Goal: Navigation & Orientation: Find specific page/section

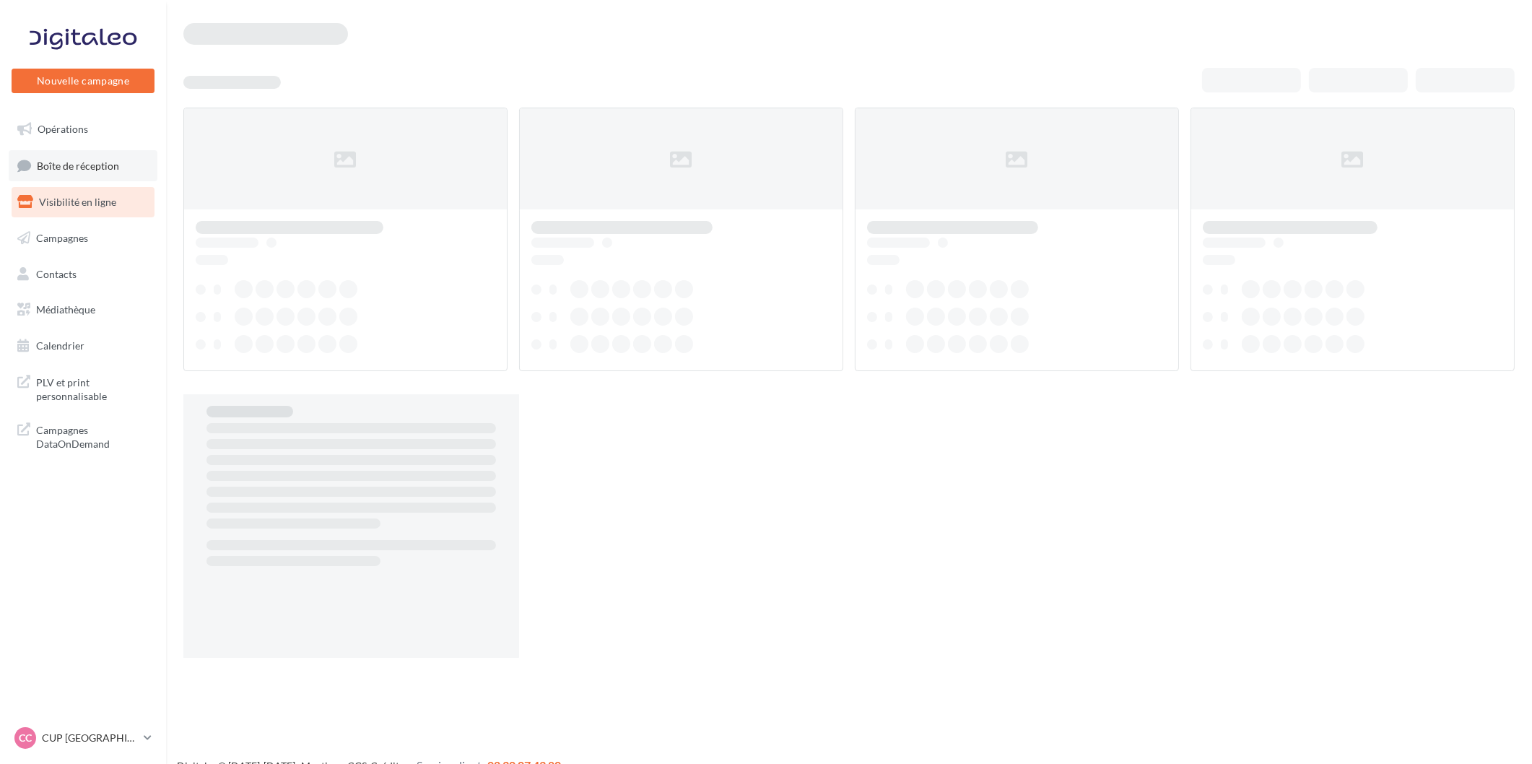
click at [84, 159] on span "Boîte de réception" at bounding box center [78, 165] width 82 height 12
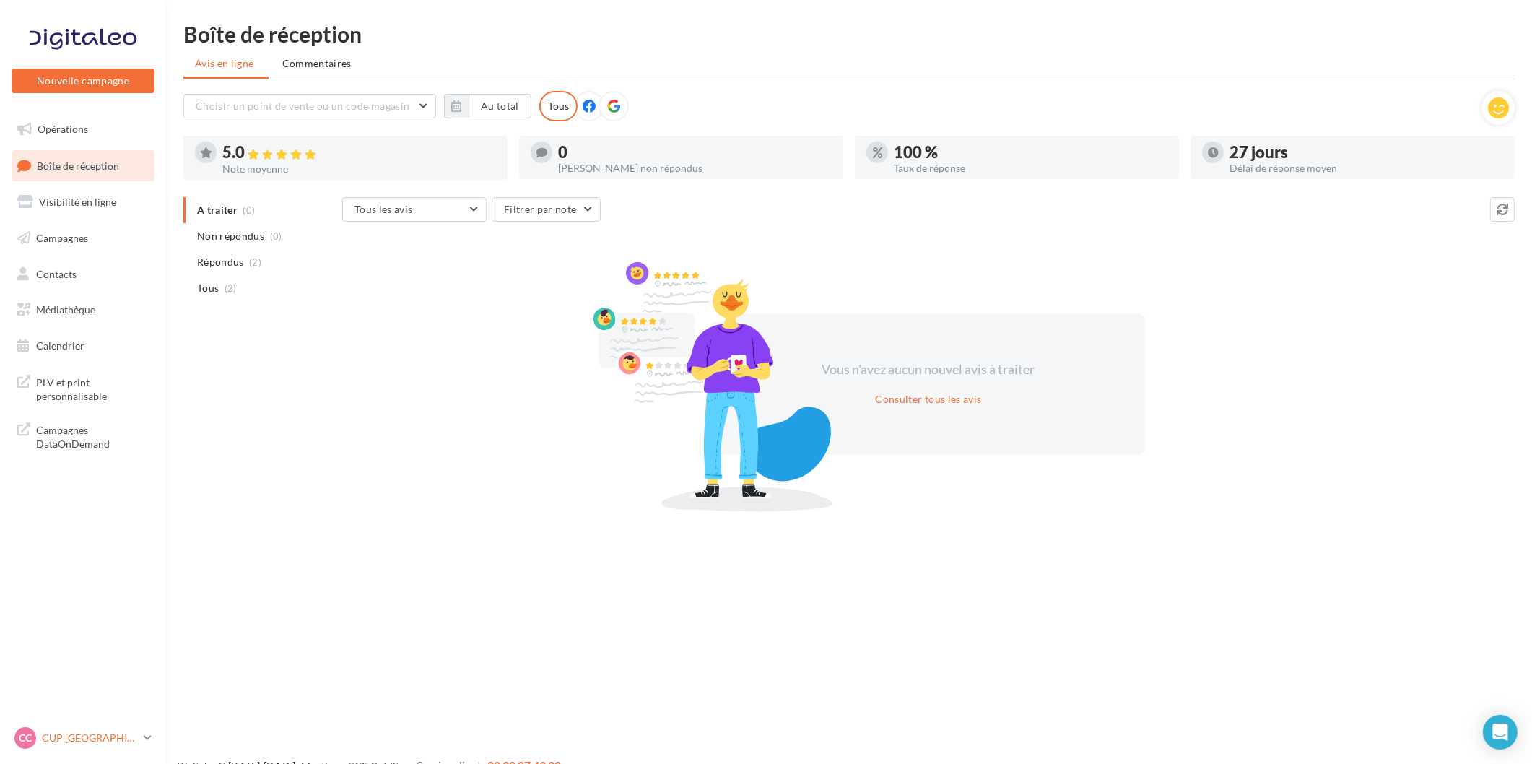
drag, startPoint x: 128, startPoint y: 747, endPoint x: 126, endPoint y: 739, distance: 8.2
click at [127, 747] on div "CC CUP CHERBOURG cupra-[GEOGRAPHIC_DATA]" at bounding box center [75, 738] width 123 height 22
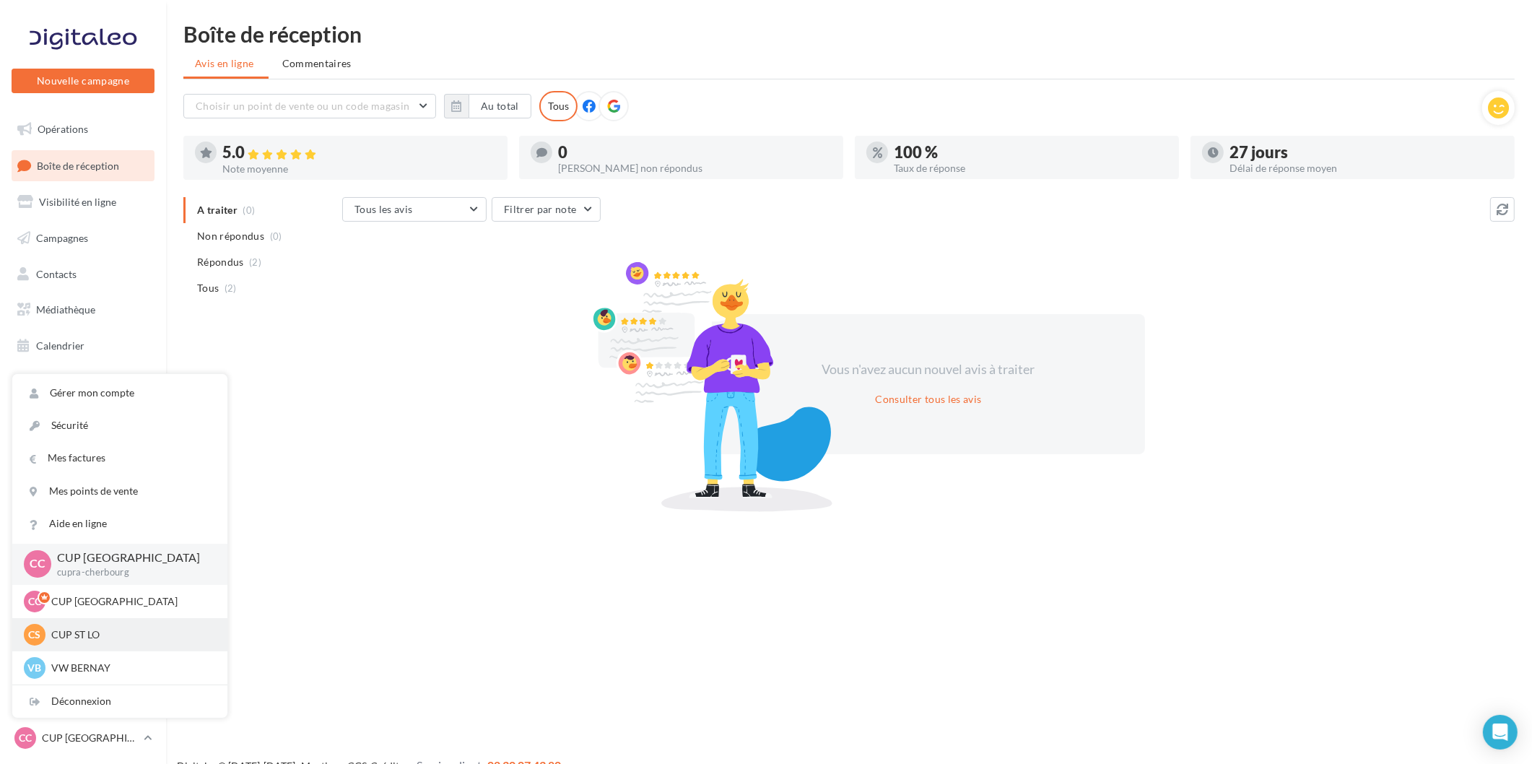
click at [131, 629] on p "CUP ST LO" at bounding box center [130, 634] width 159 height 14
